Goal: Information Seeking & Learning: Learn about a topic

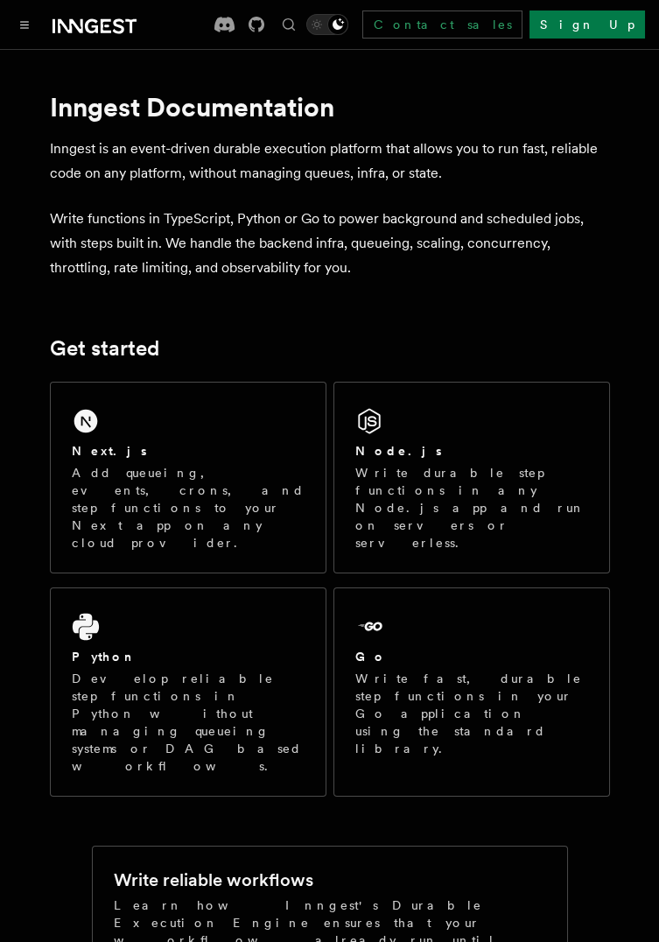
click at [530, 670] on p "Write fast, durable step functions in your Go application using the standard li…" at bounding box center [471, 714] width 233 height 88
click at [24, 25] on icon "Toggle navigation" at bounding box center [25, 25] width 8 height 6
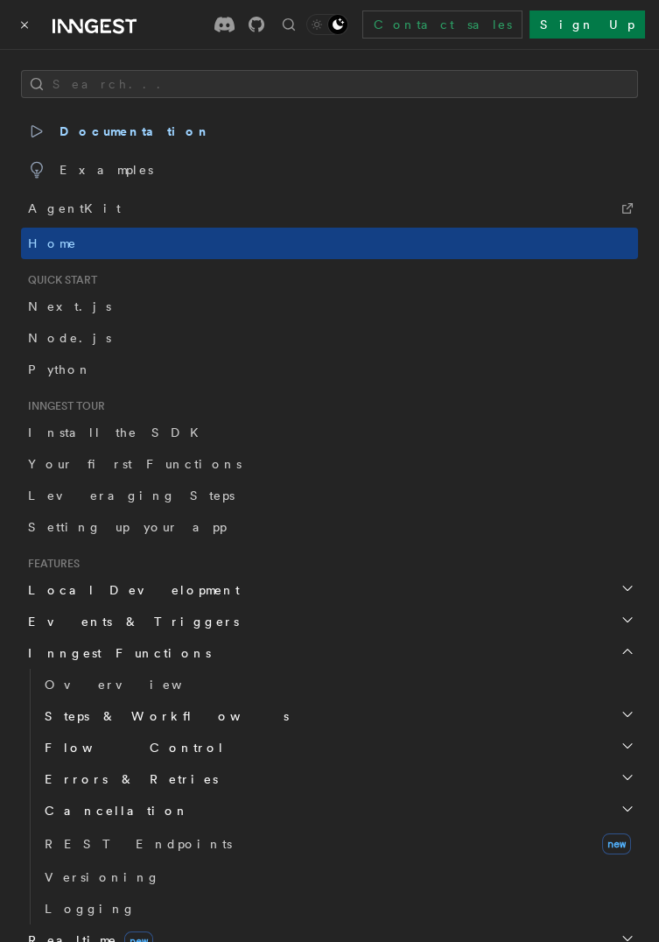
click at [616, 189] on link "AgentKit" at bounding box center [329, 208] width 617 height 39
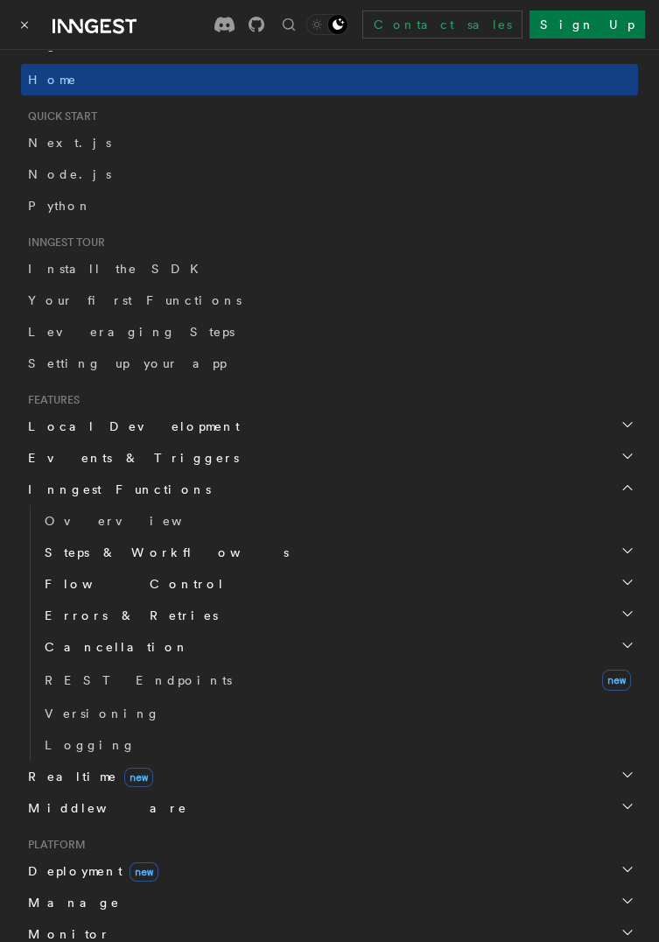
scroll to position [165, 0]
click at [623, 465] on h2 "Events & Triggers" at bounding box center [329, 457] width 617 height 32
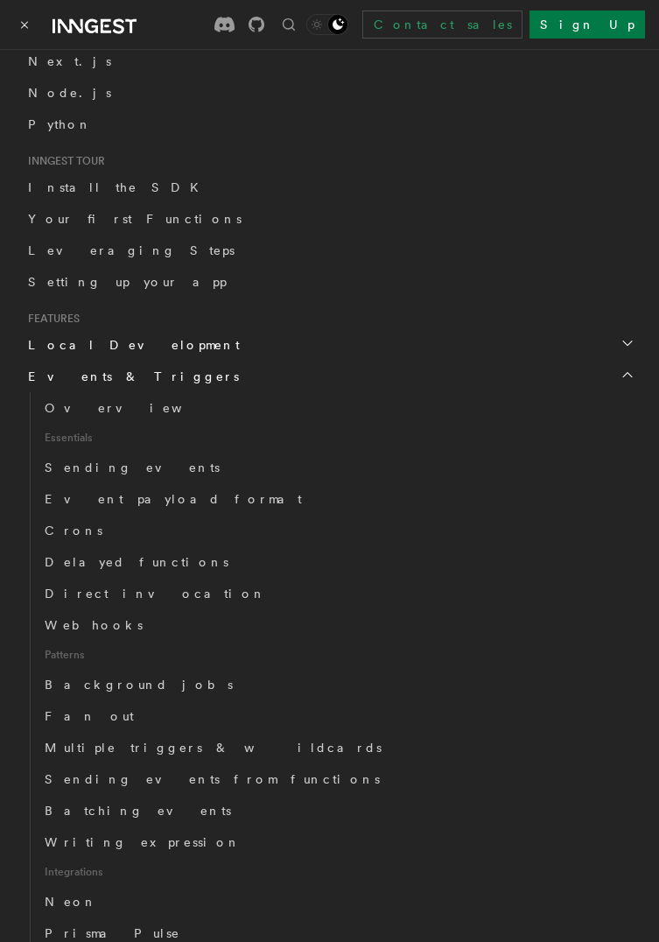
scroll to position [252, 0]
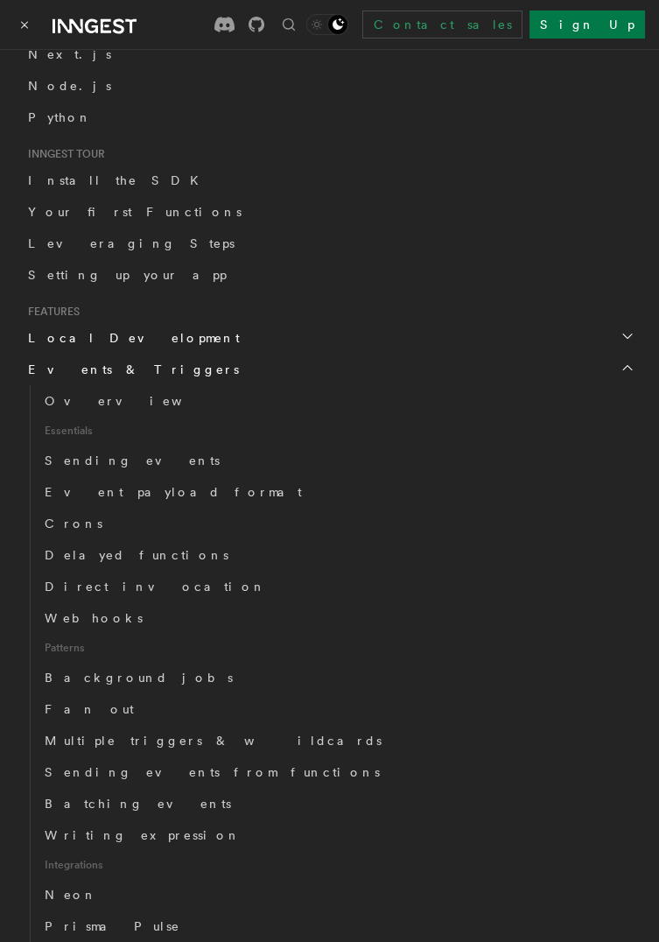
click at [97, 614] on span "Webhooks" at bounding box center [94, 618] width 98 height 14
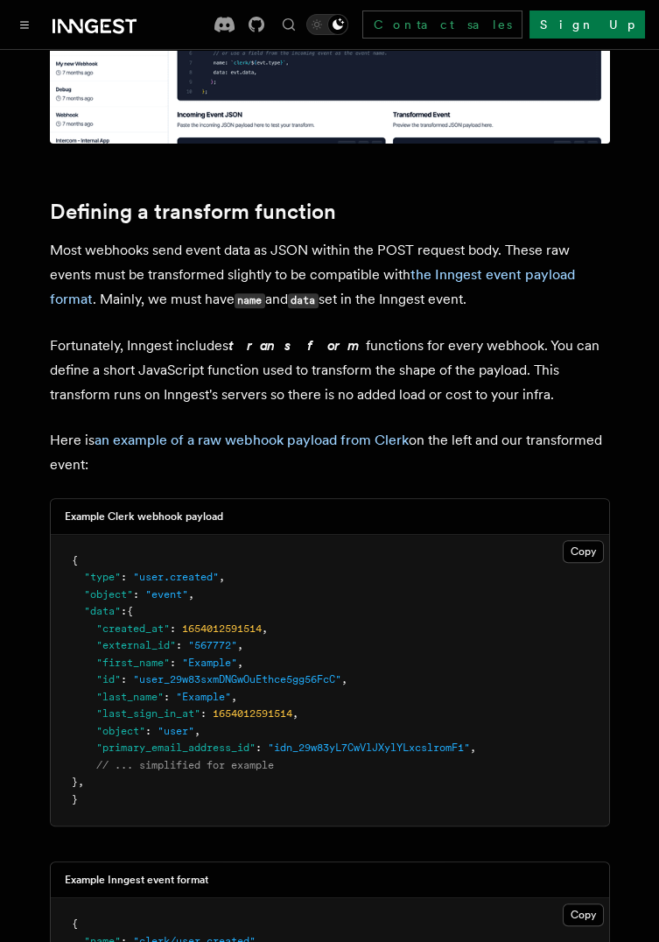
scroll to position [1122, 0]
